Goal: Find specific page/section: Find specific page/section

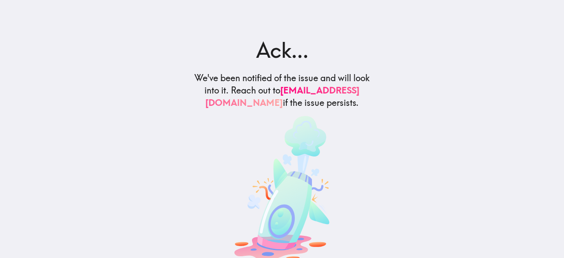
scroll to position [33, 0]
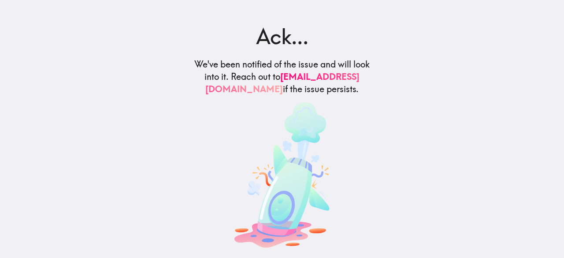
click at [104, 51] on main "Ack... We've been notified of the issue and will look into it. Reach out to [EM…" at bounding box center [282, 129] width 564 height 258
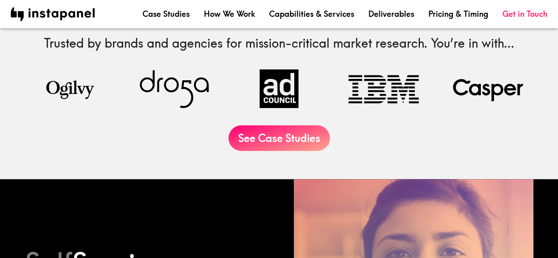
scroll to position [379, 0]
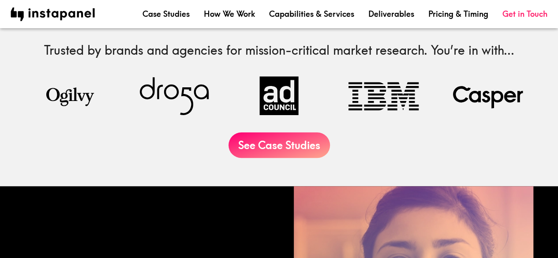
click at [189, 20] on nav "Case Studies How We Work Capabilities & Services Deliverables Pricing & Timing …" at bounding box center [279, 14] width 537 height 14
click at [233, 11] on link "How We Work" at bounding box center [229, 13] width 51 height 11
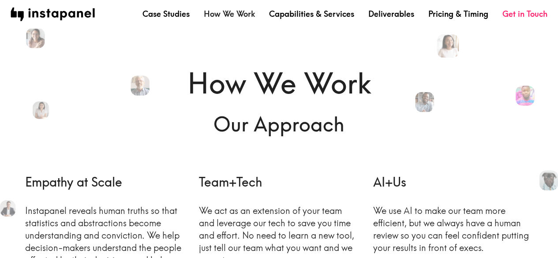
scroll to position [49, 0]
